Goal: Transaction & Acquisition: Purchase product/service

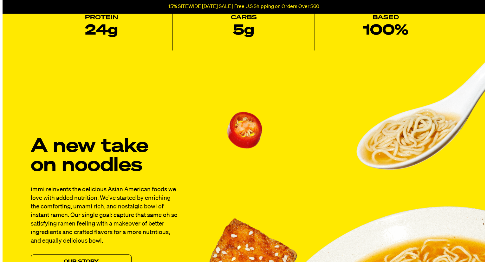
scroll to position [471, 0]
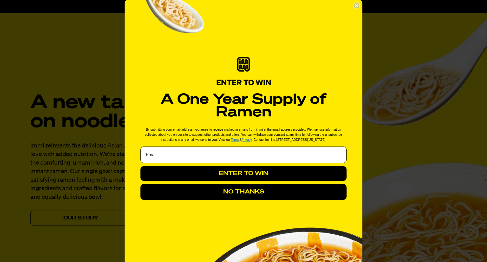
click at [355, 5] on circle "Close dialog" at bounding box center [357, 6] width 6 height 6
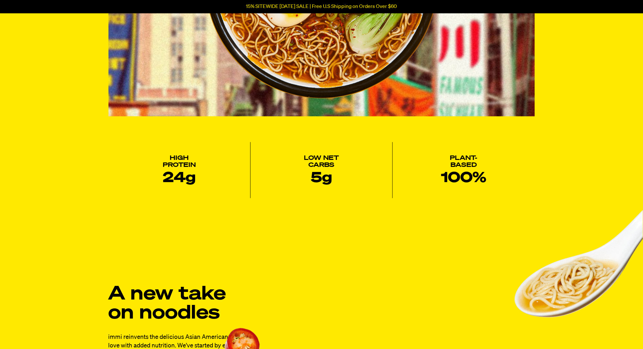
scroll to position [0, 0]
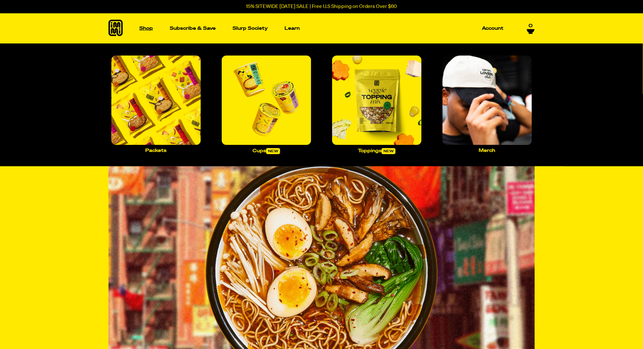
click at [142, 27] on p "Shop" at bounding box center [147, 28] width 14 height 5
click at [293, 107] on img "Main navigation" at bounding box center [266, 99] width 89 height 89
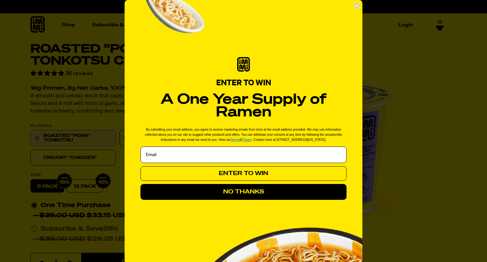
click at [272, 176] on button "ENTER TO WIN" at bounding box center [243, 173] width 206 height 15
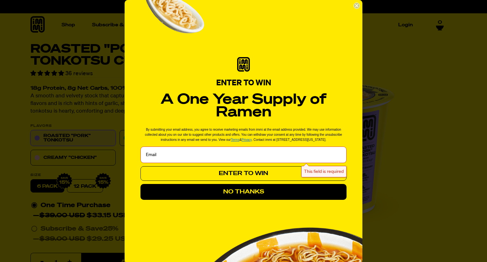
click at [271, 173] on button "ENTER TO WIN" at bounding box center [243, 173] width 206 height 15
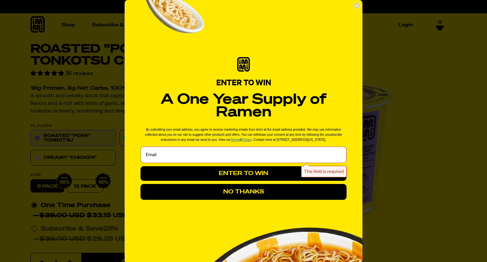
click at [355, 6] on icon "Close dialog" at bounding box center [356, 5] width 3 height 3
